Goal: Transaction & Acquisition: Book appointment/travel/reservation

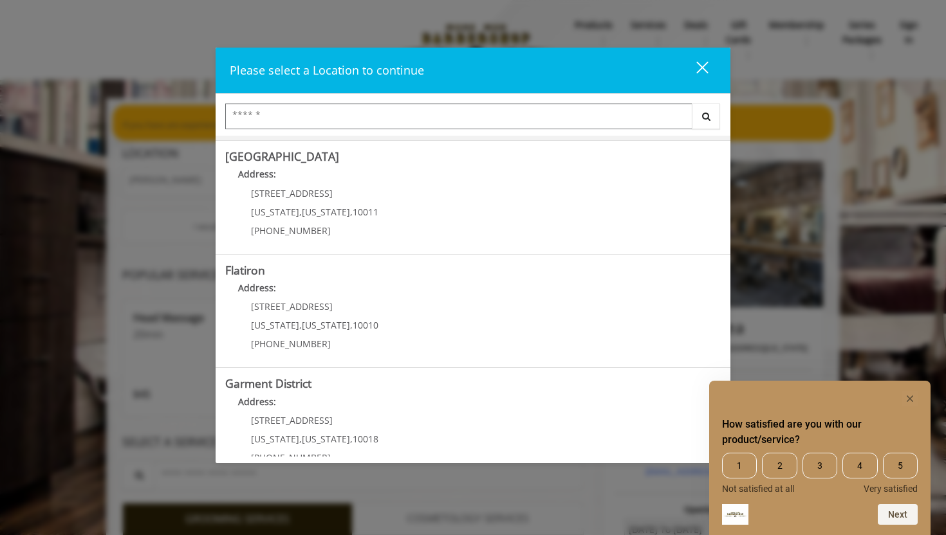
scroll to position [247, 0]
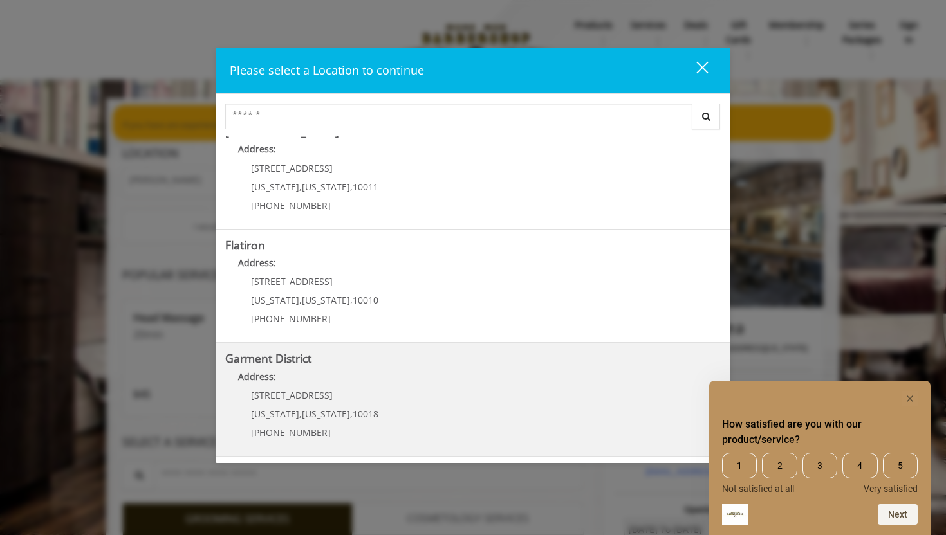
click at [401, 396] on District "Garment District Address: 1400 Broadway New York , New York , 10018 (212) 997-4…" at bounding box center [472, 400] width 495 height 94
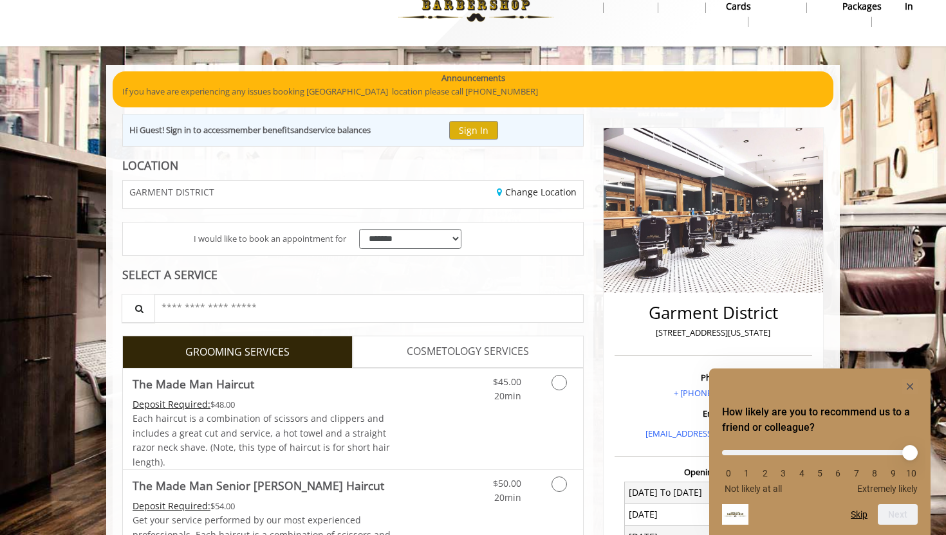
scroll to position [35, 0]
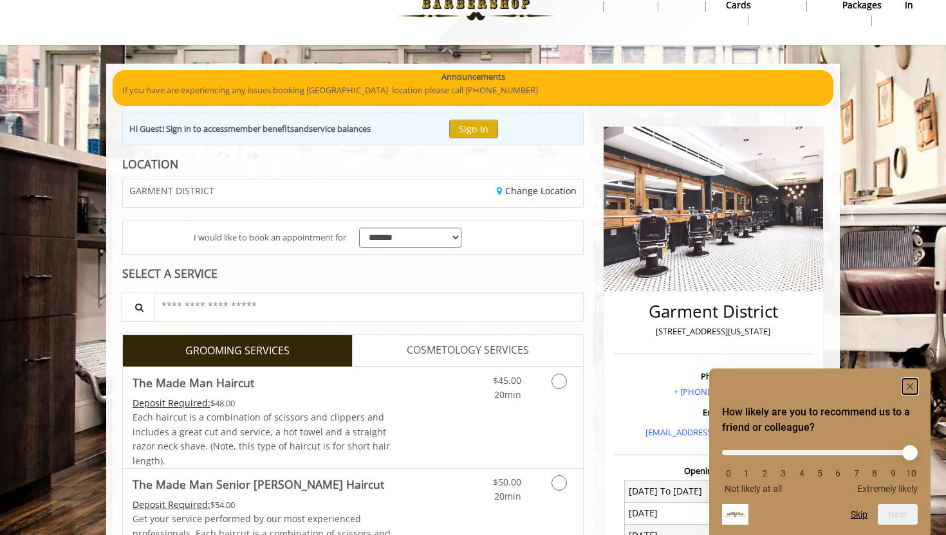
click at [910, 382] on rect "Hide survey" at bounding box center [909, 386] width 15 height 15
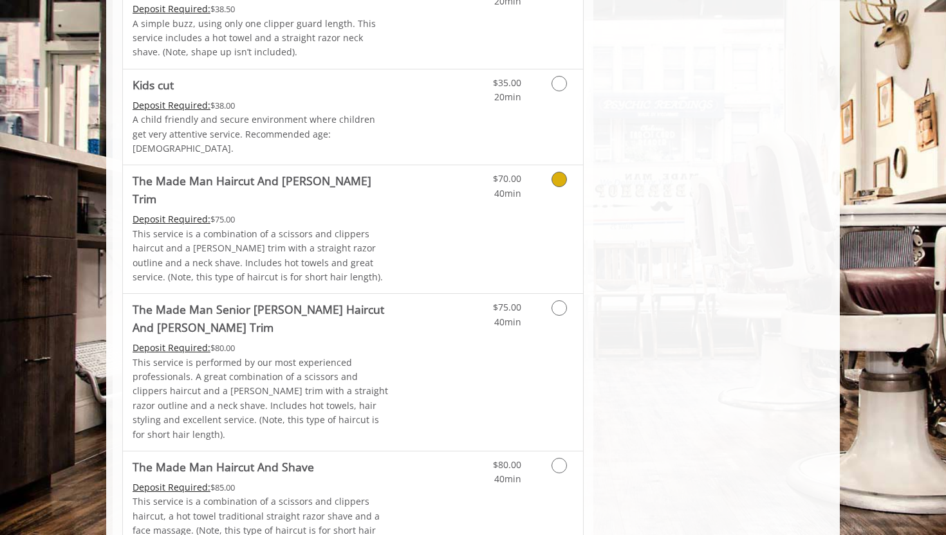
scroll to position [870, 0]
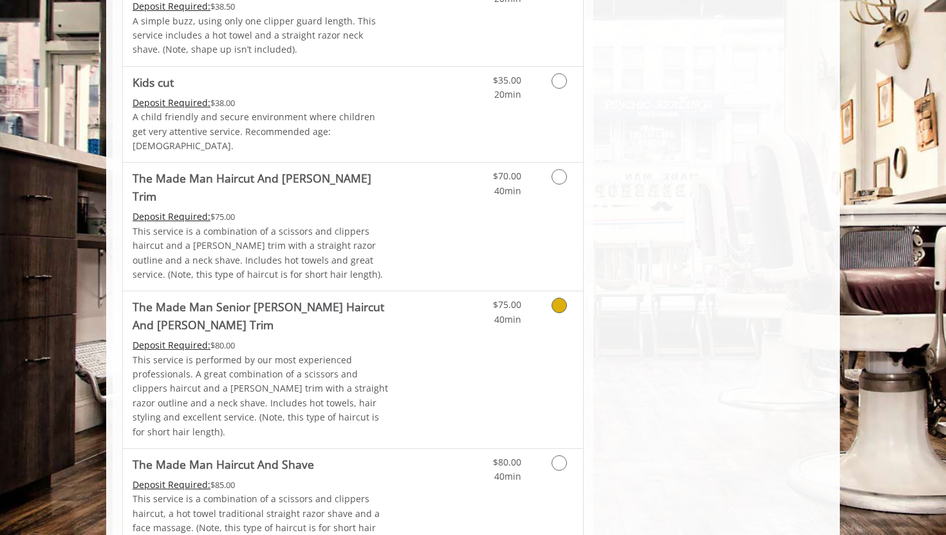
click at [562, 298] on icon "Grooming services" at bounding box center [558, 305] width 15 height 15
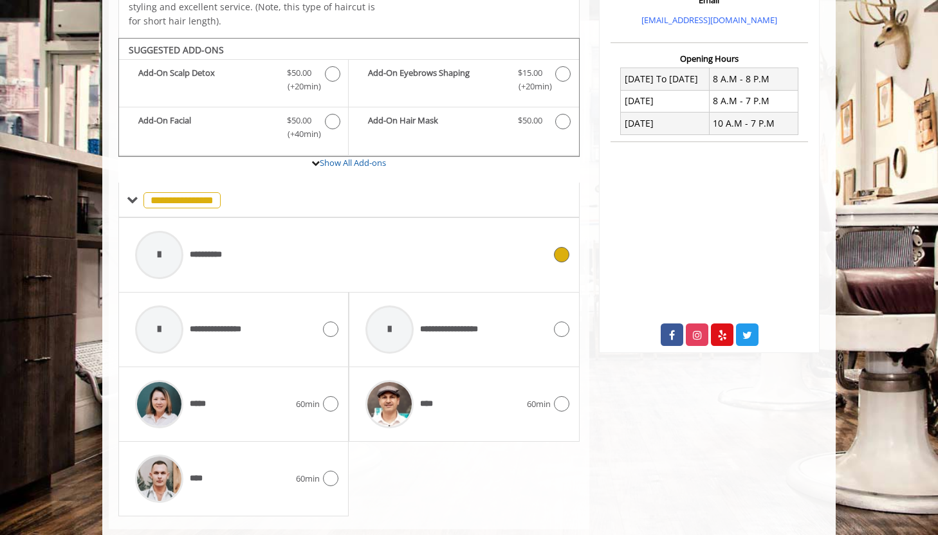
scroll to position [459, 0]
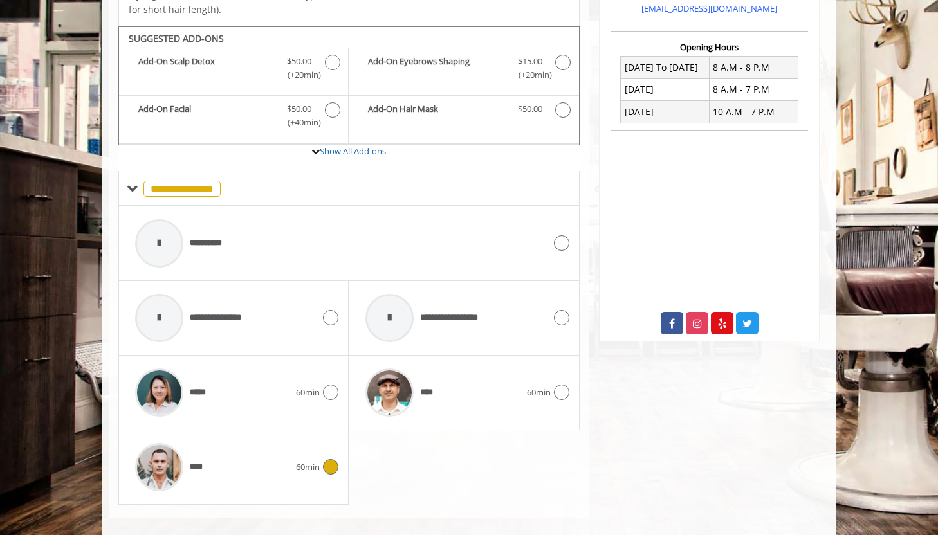
click at [335, 459] on icon at bounding box center [330, 466] width 15 height 15
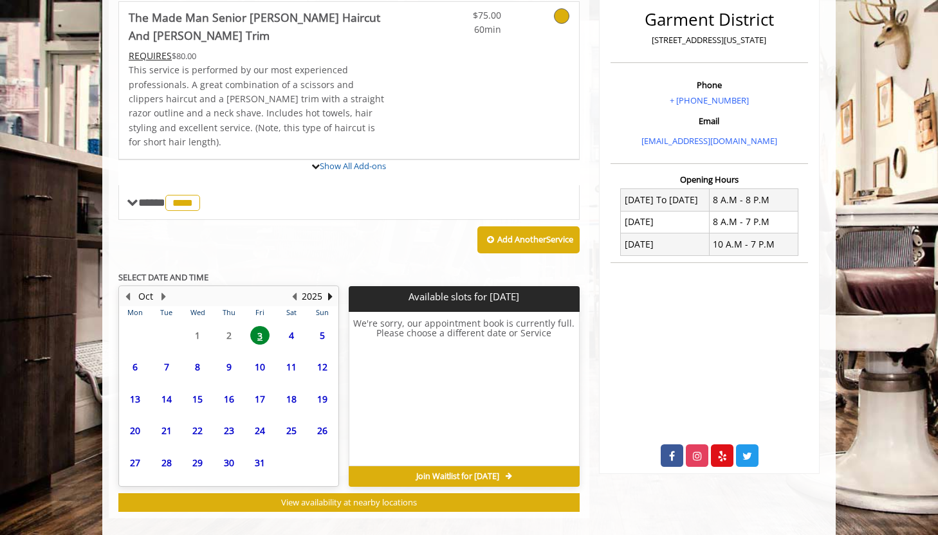
scroll to position [445, 0]
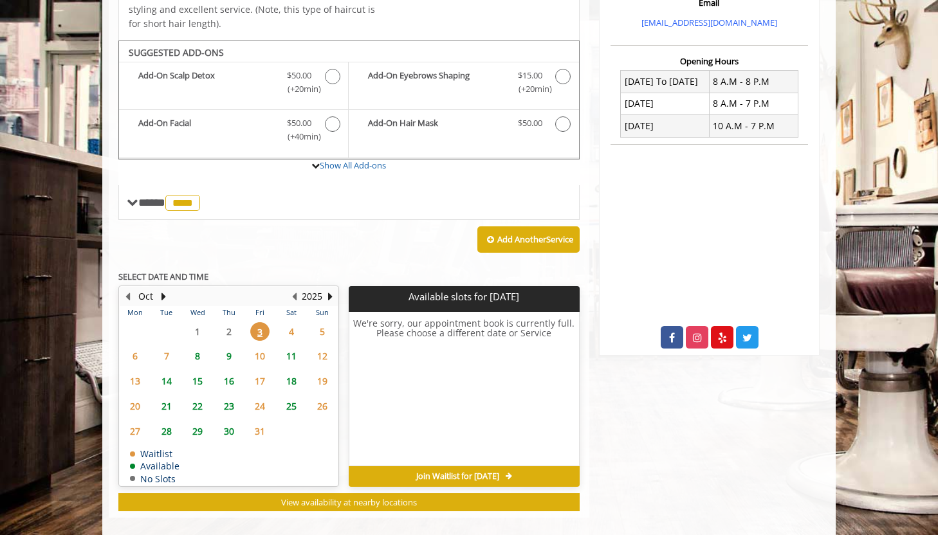
click at [289, 322] on span "4" at bounding box center [291, 331] width 19 height 19
click at [167, 347] on span "7" at bounding box center [166, 356] width 19 height 19
click at [194, 347] on span "8" at bounding box center [197, 356] width 19 height 19
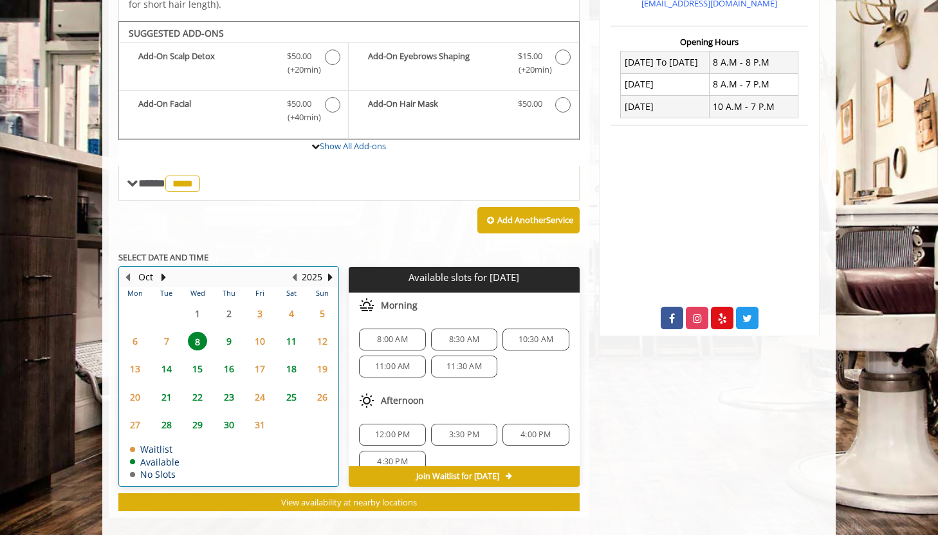
click at [225, 306] on table "Mon Tue Wed Thu Fri Sat Sun 29 30 1 2 3 4 5 6 7 8 9 10 11 12 13 14 15 16 17 18 …" at bounding box center [229, 386] width 218 height 199
click at [230, 299] on table "Mon Tue Wed Thu Fri Sat Sun 29 30 1 2 3 4 5 6 7 8 9 10 11 12 13 14 15 16 17 18 …" at bounding box center [229, 386] width 218 height 199
click at [264, 304] on span "3" at bounding box center [259, 313] width 19 height 19
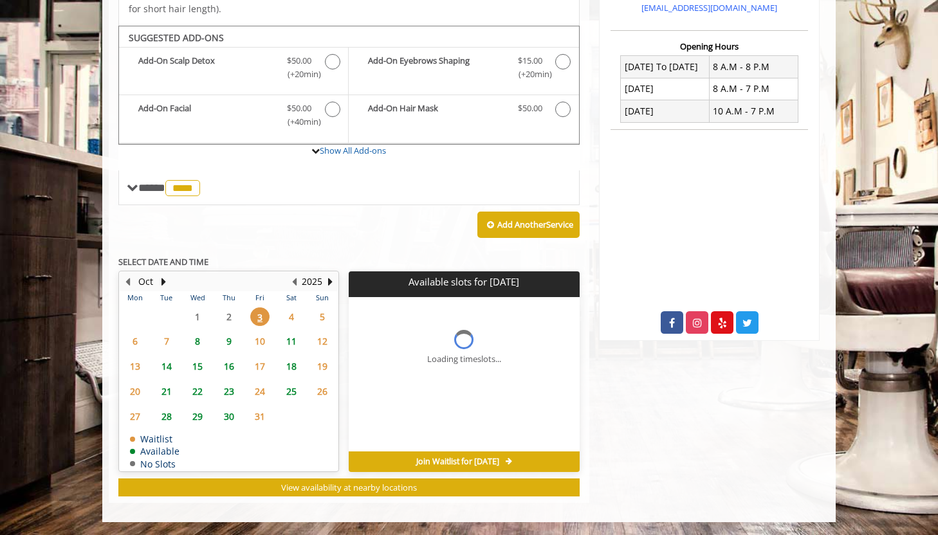
scroll to position [445, 0]
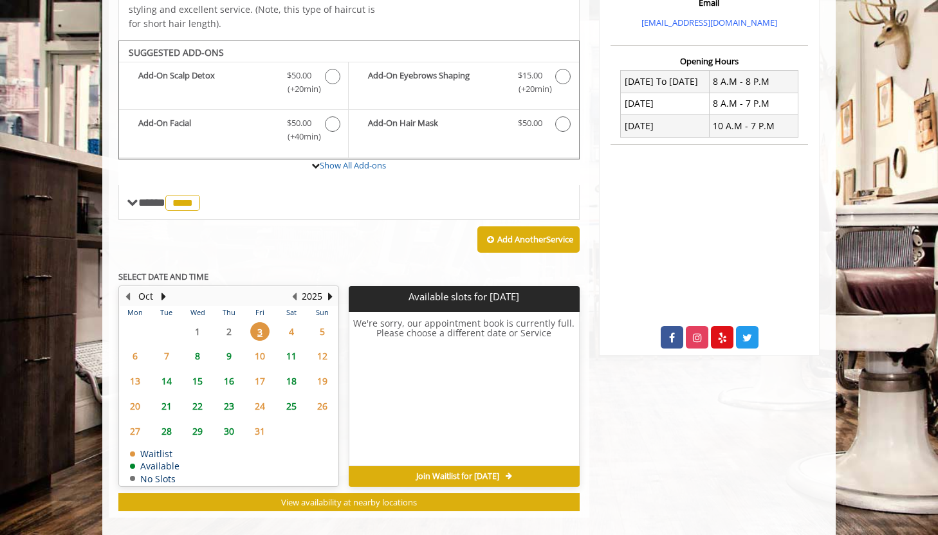
click at [297, 322] on span "4" at bounding box center [291, 331] width 19 height 19
click at [320, 322] on span "5" at bounding box center [322, 331] width 19 height 19
click at [136, 347] on span "6" at bounding box center [134, 356] width 19 height 19
click at [170, 347] on span "7" at bounding box center [166, 356] width 19 height 19
click at [200, 347] on span "8" at bounding box center [197, 356] width 19 height 19
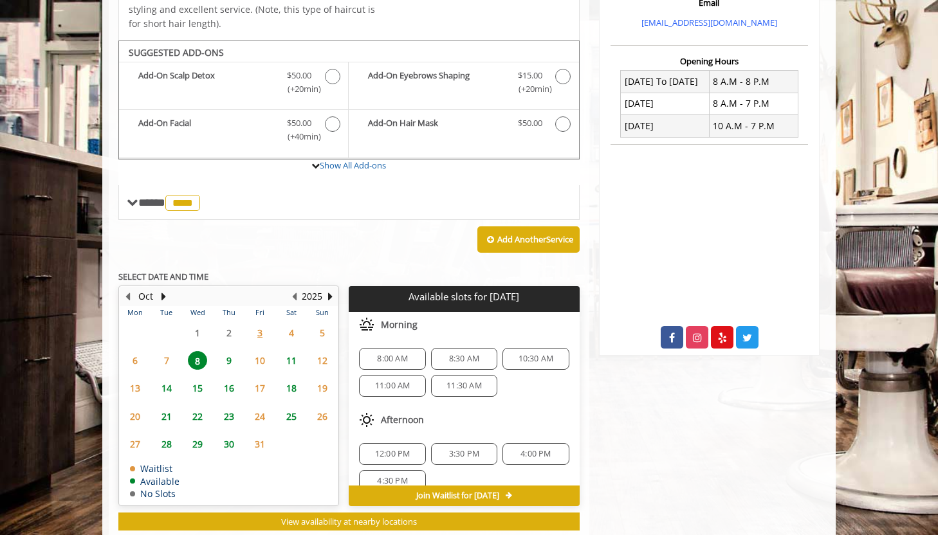
scroll to position [464, 0]
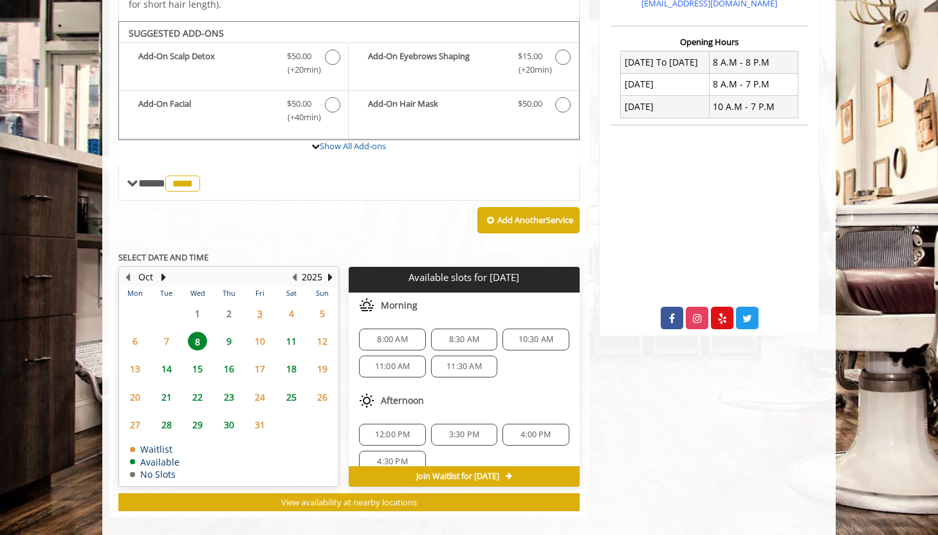
click at [232, 332] on span "9" at bounding box center [228, 341] width 19 height 19
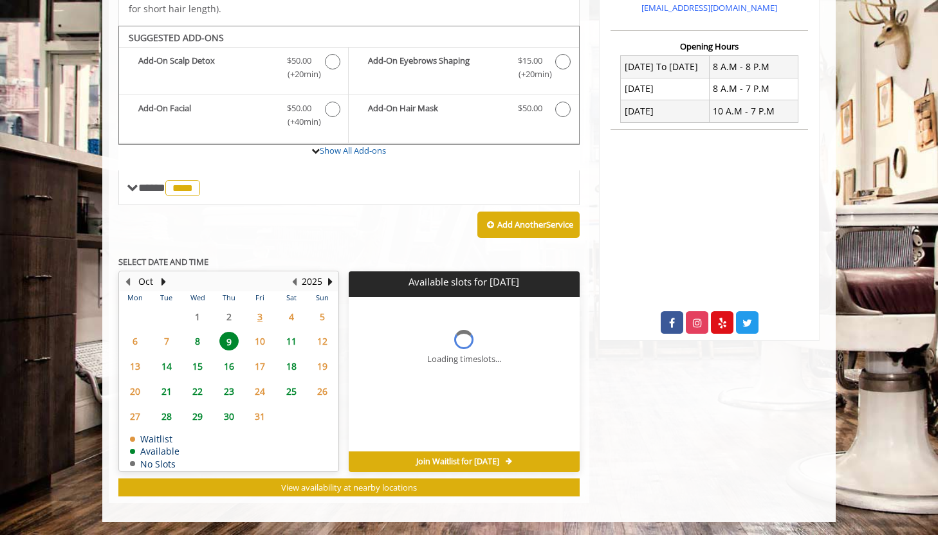
scroll to position [445, 0]
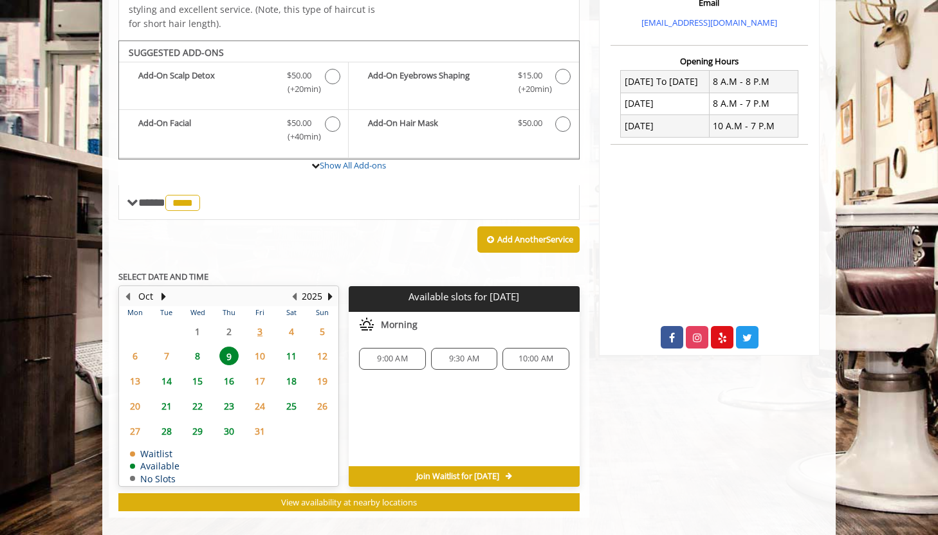
click at [389, 354] on span "9:00 AM" at bounding box center [392, 359] width 30 height 10
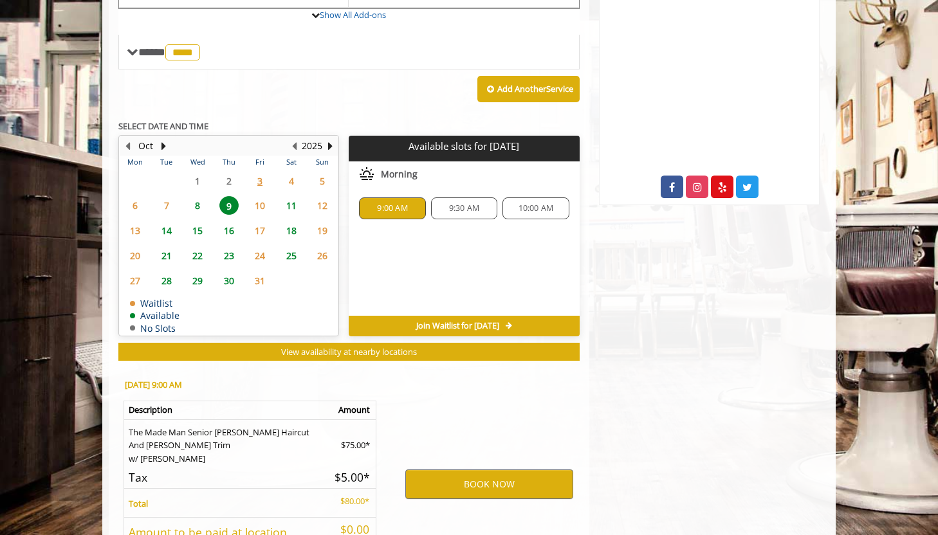
scroll to position [690, 0]
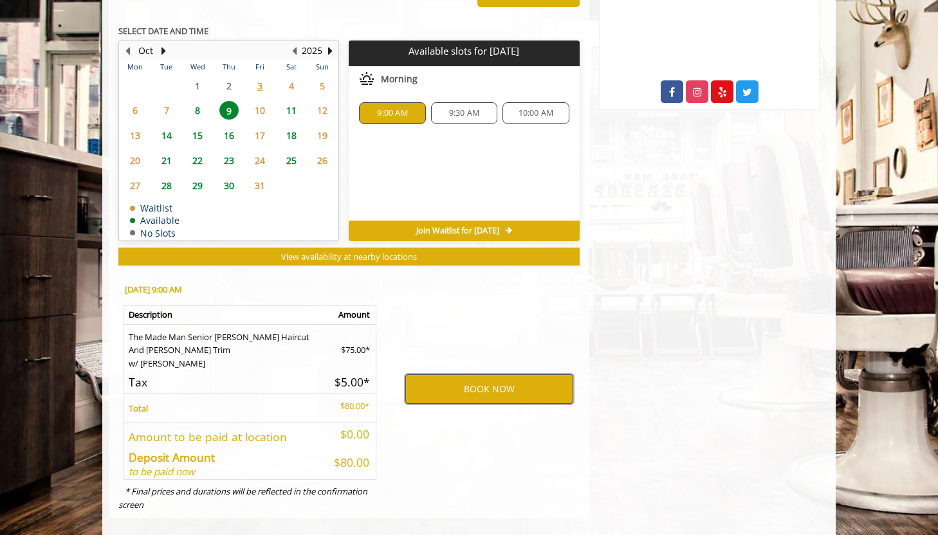
click at [439, 374] on button "BOOK NOW" at bounding box center [489, 389] width 168 height 30
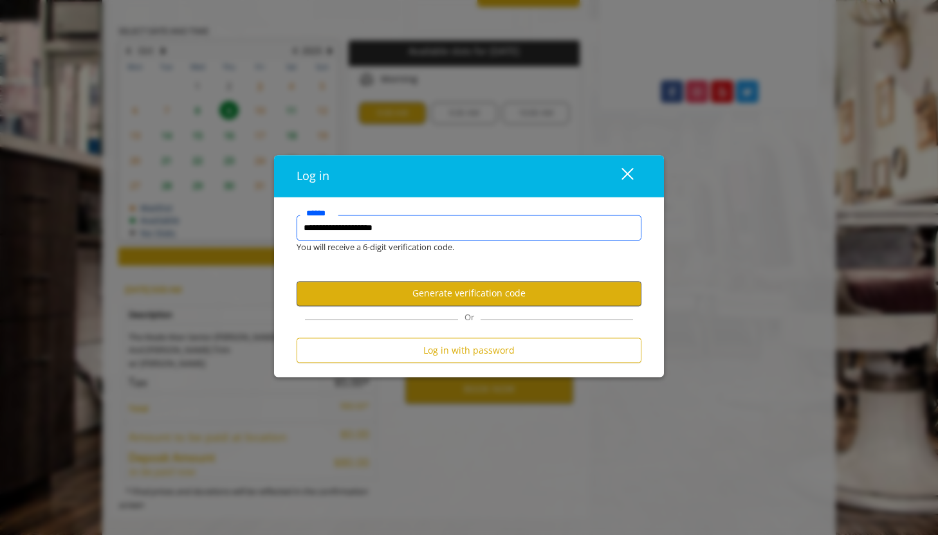
type input "**********"
click at [449, 293] on button "Generate verification code" at bounding box center [469, 293] width 345 height 25
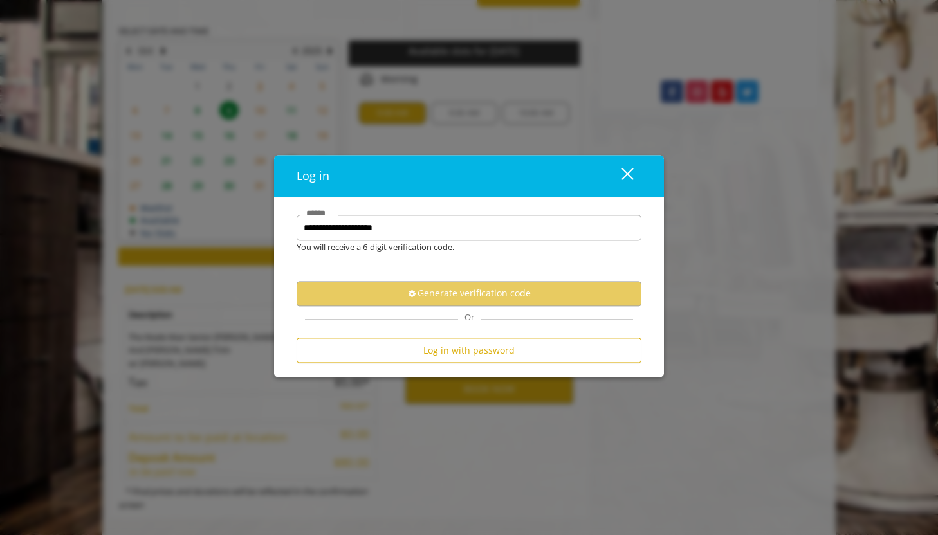
scroll to position [0, 0]
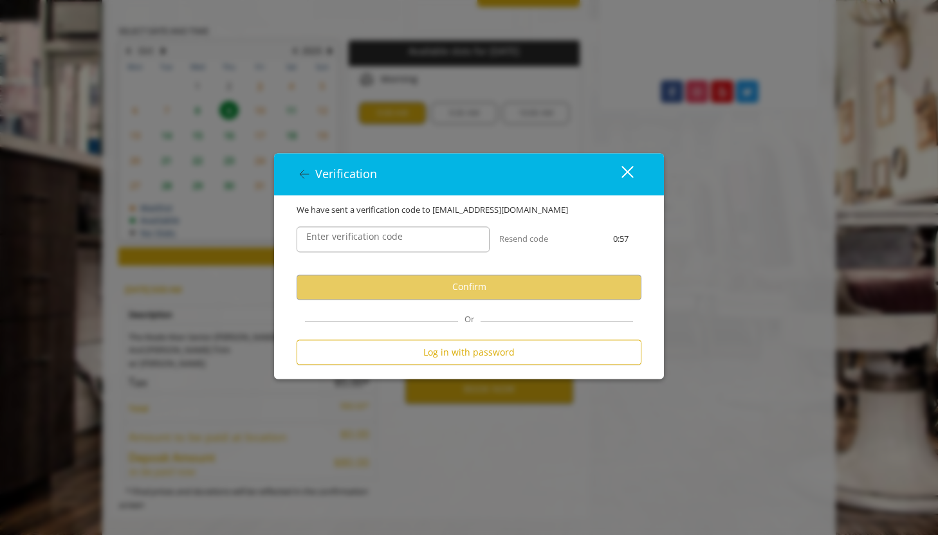
click at [391, 237] on label "Enter verification code" at bounding box center [354, 237] width 109 height 14
click at [391, 237] on input "Enter verification code" at bounding box center [393, 239] width 193 height 26
click at [515, 242] on button "Resend code" at bounding box center [523, 239] width 49 height 14
click at [392, 239] on label "Enter verification code" at bounding box center [354, 237] width 109 height 14
click at [392, 239] on input "Enter verification code" at bounding box center [393, 239] width 193 height 26
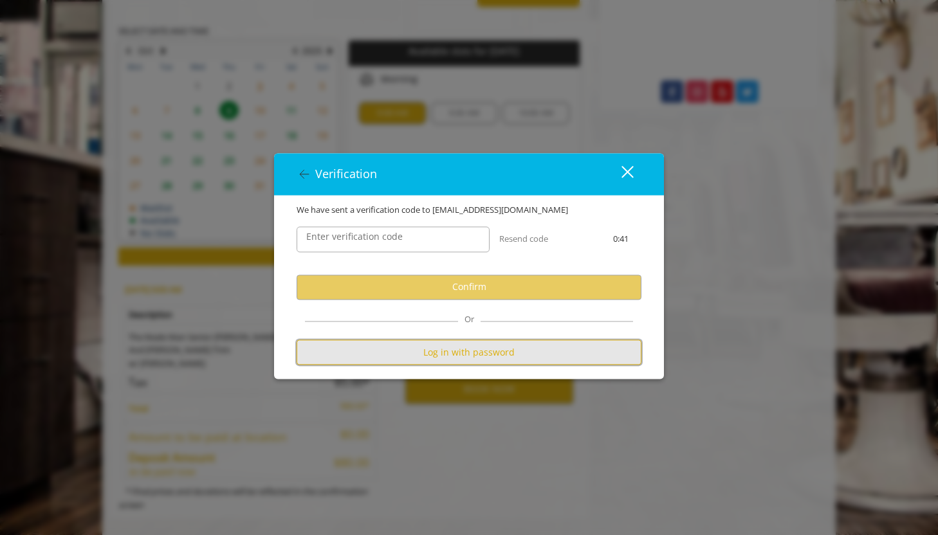
click at [477, 351] on button "Log in with password" at bounding box center [469, 352] width 345 height 25
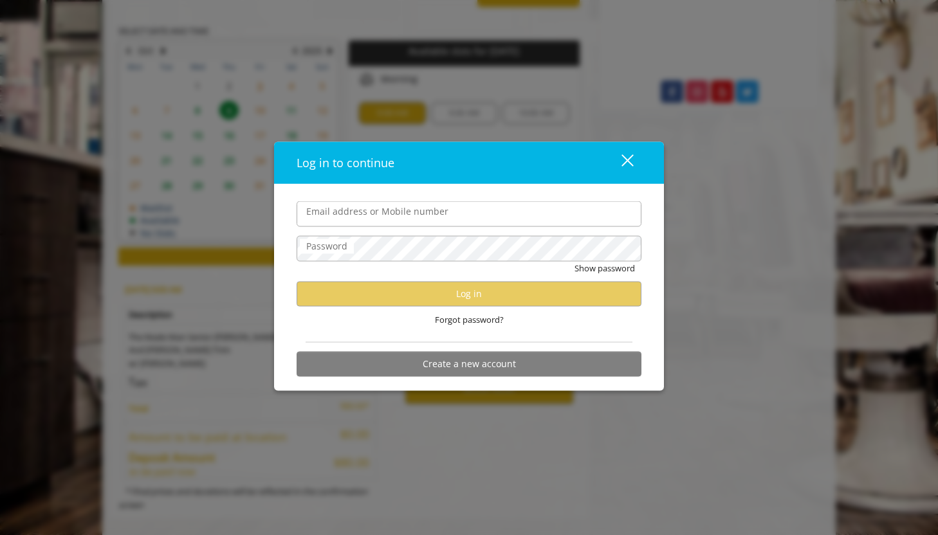
type input "**********"
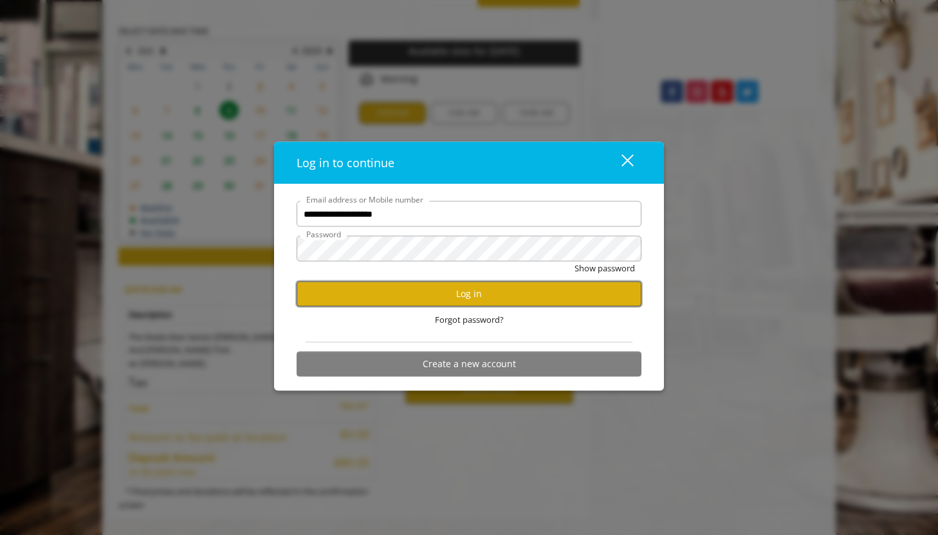
click at [468, 290] on button "Log in" at bounding box center [469, 293] width 345 height 25
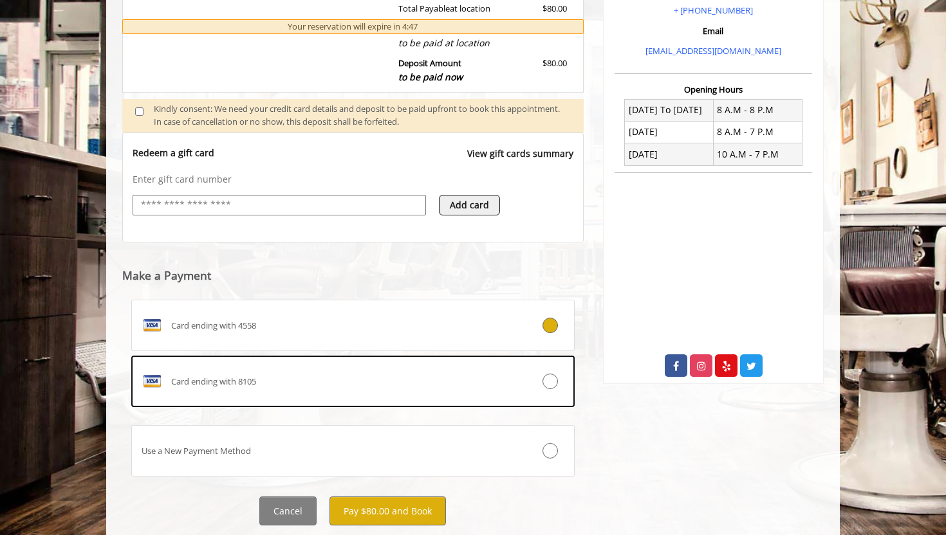
scroll to position [417, 0]
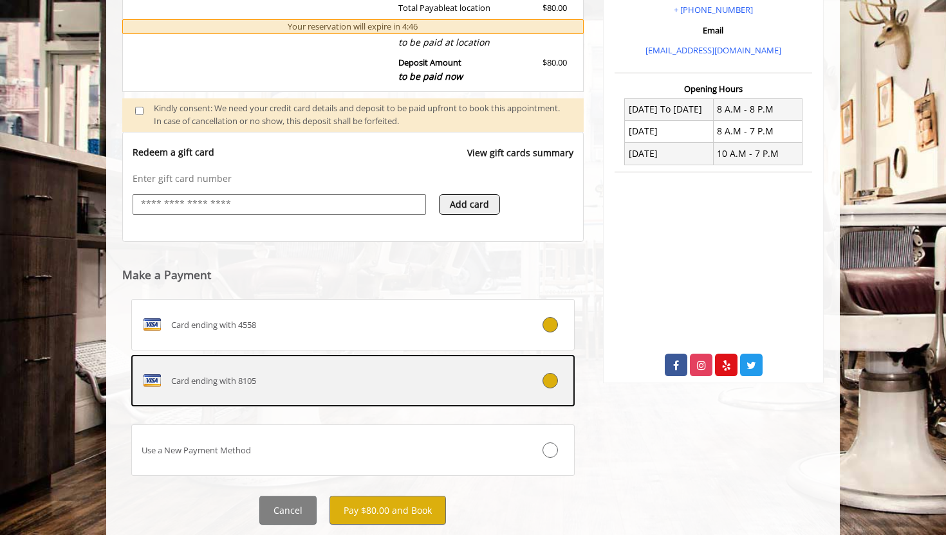
click at [549, 373] on icon at bounding box center [549, 380] width 15 height 15
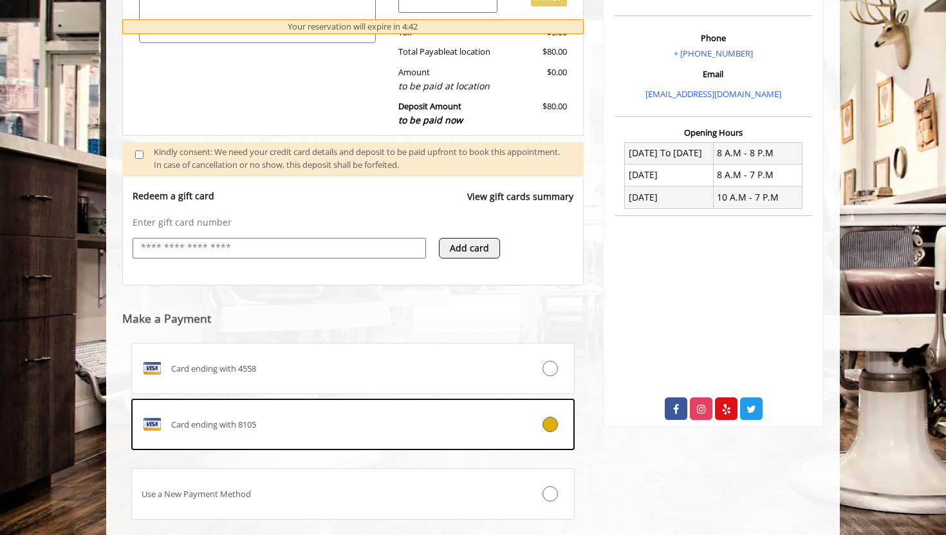
scroll to position [439, 0]
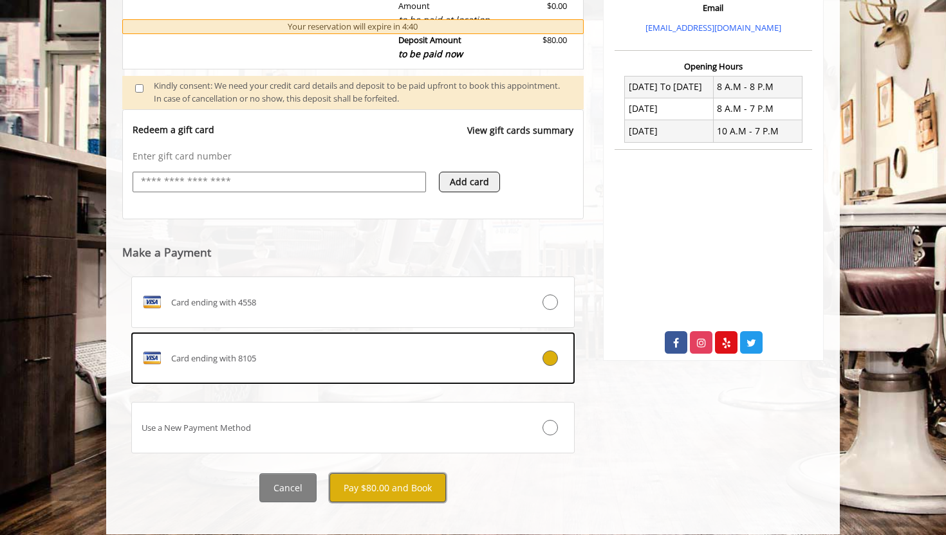
click at [384, 476] on button "Pay $80.00 and Book" at bounding box center [387, 488] width 116 height 29
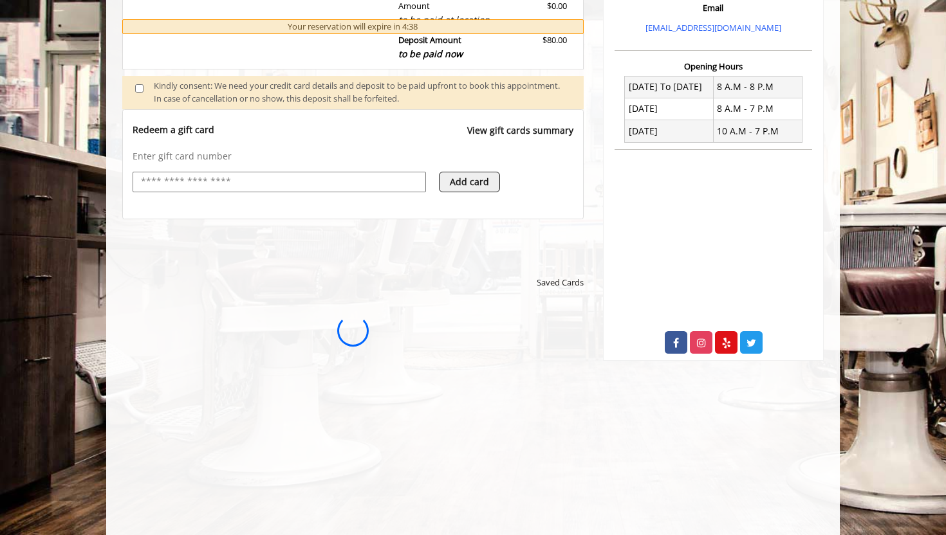
scroll to position [0, 0]
